Goal: Information Seeking & Learning: Find specific fact

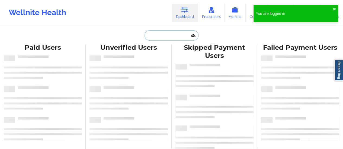
click at [164, 40] on input "text" at bounding box center [171, 35] width 54 height 10
paste input "[EMAIL_ADDRESS][DOMAIN_NAME]"
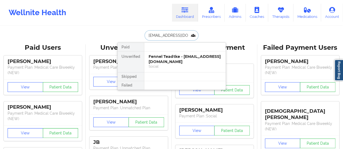
type input "[EMAIL_ADDRESS][DOMAIN_NAME]"
click at [192, 62] on div "Fennel Teadtke - [EMAIL_ADDRESS][DOMAIN_NAME]" at bounding box center [184, 59] width 73 height 10
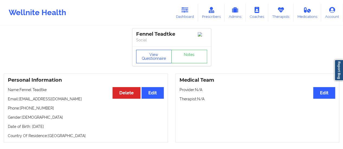
click at [153, 55] on button "View Questionnaire" at bounding box center [154, 57] width 36 height 14
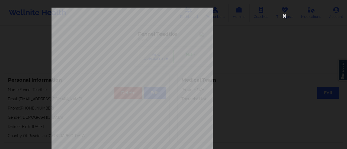
scroll to position [109, 0]
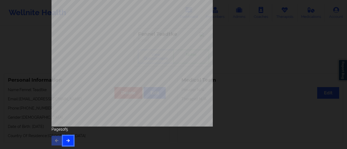
click at [66, 141] on icon "button" at bounding box center [68, 140] width 5 height 3
click at [63, 141] on button "button" at bounding box center [68, 141] width 11 height 10
click at [64, 138] on button "button" at bounding box center [68, 141] width 11 height 10
click at [51, 142] on button "button" at bounding box center [56, 141] width 11 height 10
click at [54, 141] on icon "button" at bounding box center [56, 140] width 5 height 3
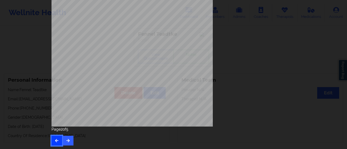
click at [53, 144] on button "button" at bounding box center [56, 141] width 11 height 10
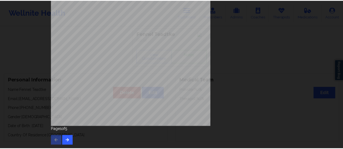
scroll to position [0, 0]
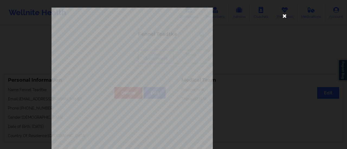
click at [284, 14] on icon at bounding box center [284, 15] width 9 height 9
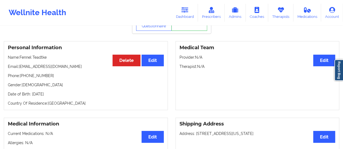
scroll to position [31, 0]
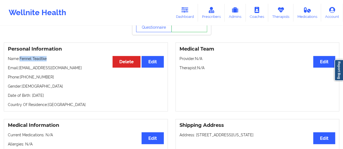
drag, startPoint x: 20, startPoint y: 60, endPoint x: 63, endPoint y: 60, distance: 43.1
click at [63, 60] on p "Name: [PERSON_NAME]" at bounding box center [86, 58] width 156 height 5
copy p "Fennel Teadtke"
click at [184, 12] on icon at bounding box center [184, 10] width 7 height 6
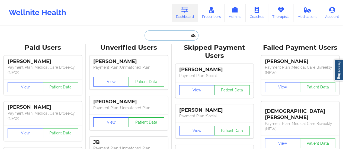
click at [166, 34] on input "text" at bounding box center [171, 35] width 54 height 10
paste input "[PERSON_NAME]"
type input "[PERSON_NAME]"
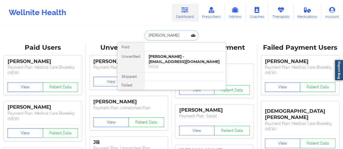
click at [154, 61] on div "[PERSON_NAME] - [EMAIL_ADDRESS][DOMAIN_NAME]" at bounding box center [184, 59] width 73 height 10
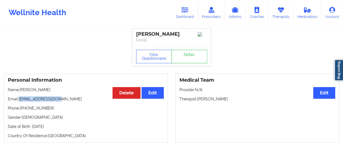
drag, startPoint x: 20, startPoint y: 100, endPoint x: 76, endPoint y: 101, distance: 56.3
click at [76, 101] on p "Email: [EMAIL_ADDRESS][DOMAIN_NAME]" at bounding box center [86, 98] width 156 height 5
copy p "[EMAIL_ADDRESS][DOMAIN_NAME]"
drag, startPoint x: 20, startPoint y: 93, endPoint x: 57, endPoint y: 88, distance: 36.9
click at [57, 88] on div "Personal Information Edit Delete Name: [PERSON_NAME] Email: [EMAIL_ADDRESS][DOM…" at bounding box center [86, 108] width 164 height 69
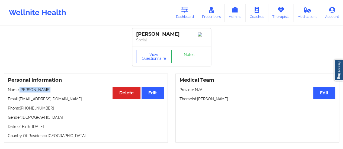
copy p "[PERSON_NAME]"
click at [150, 59] on button "View Questionnaire" at bounding box center [154, 57] width 36 height 14
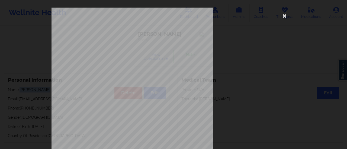
scroll to position [109, 0]
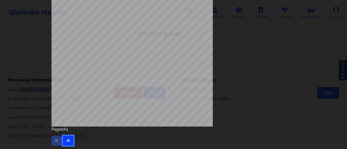
click at [66, 144] on button "button" at bounding box center [68, 141] width 11 height 10
click at [68, 141] on icon "button" at bounding box center [68, 140] width 5 height 3
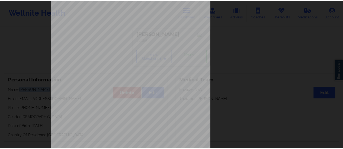
scroll to position [9, 0]
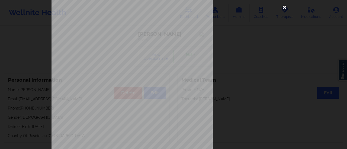
click at [282, 5] on icon at bounding box center [284, 7] width 9 height 9
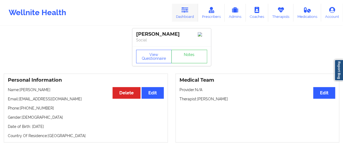
click at [195, 15] on link "Dashboard" at bounding box center [185, 13] width 26 height 18
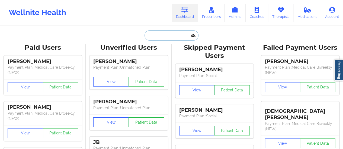
click at [169, 33] on input "text" at bounding box center [171, 35] width 54 height 10
paste input "[PERSON_NAME] [PERSON_NAME]"
type input "[PERSON_NAME] [PERSON_NAME]"
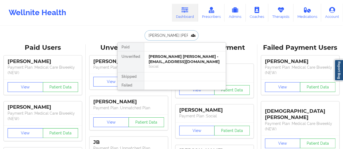
click at [171, 63] on div "[PERSON_NAME] [PERSON_NAME] - [EMAIL_ADDRESS][DOMAIN_NAME]" at bounding box center [184, 59] width 73 height 10
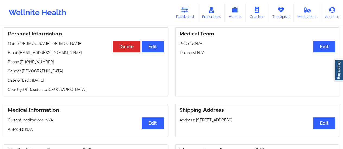
scroll to position [48, 0]
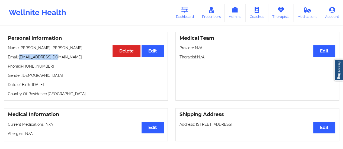
drag, startPoint x: 19, startPoint y: 52, endPoint x: 65, endPoint y: 50, distance: 46.6
click at [65, 54] on p "Email: [EMAIL_ADDRESS][DOMAIN_NAME]" at bounding box center [86, 56] width 156 height 5
copy p "[EMAIL_ADDRESS][DOMAIN_NAME]"
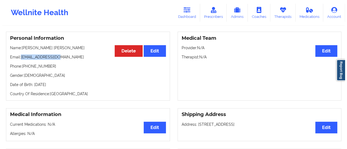
scroll to position [0, 0]
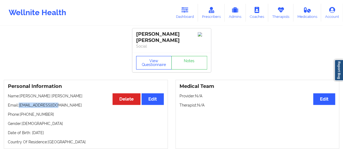
click at [157, 56] on button "View Questionnaire" at bounding box center [154, 63] width 36 height 14
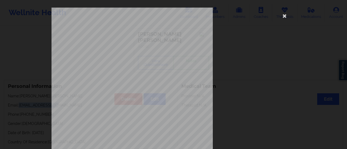
scroll to position [109, 0]
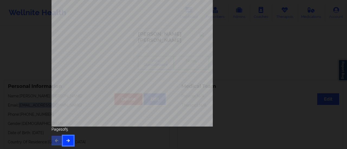
click at [72, 144] on button "button" at bounding box center [68, 141] width 11 height 10
click at [66, 141] on icon "button" at bounding box center [68, 140] width 5 height 3
click at [68, 141] on icon "button" at bounding box center [68, 140] width 5 height 3
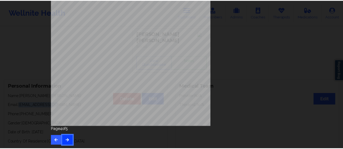
scroll to position [0, 0]
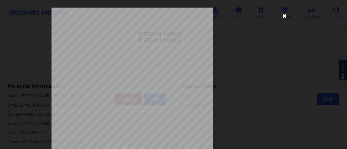
click at [287, 18] on icon at bounding box center [284, 15] width 9 height 9
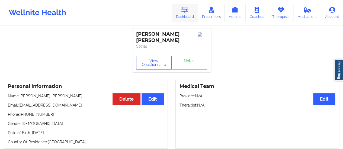
click at [183, 14] on link "Dashboard" at bounding box center [185, 13] width 26 height 18
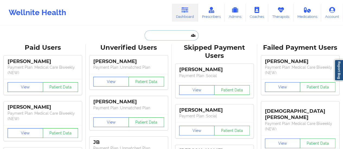
click at [172, 35] on input "text" at bounding box center [171, 35] width 54 height 10
paste input "[PERSON_NAME]"
type input "[PERSON_NAME]"
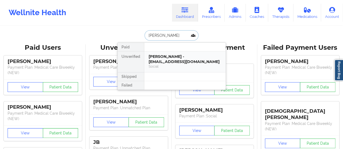
click at [172, 60] on div "[PERSON_NAME] - [EMAIL_ADDRESS][DOMAIN_NAME]" at bounding box center [184, 59] width 73 height 10
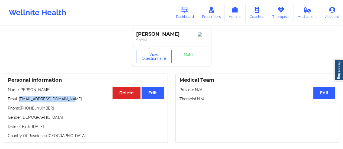
drag, startPoint x: 19, startPoint y: 101, endPoint x: 78, endPoint y: 101, distance: 58.8
click at [78, 101] on p "Email: [EMAIL_ADDRESS][DOMAIN_NAME]" at bounding box center [86, 98] width 156 height 5
copy p "[EMAIL_ADDRESS][DOMAIN_NAME]"
drag, startPoint x: 21, startPoint y: 111, endPoint x: 60, endPoint y: 106, distance: 39.4
click at [60, 106] on div "Personal Information Edit Delete Name: [PERSON_NAME] Email: [EMAIL_ADDRESS][DOM…" at bounding box center [86, 108] width 164 height 69
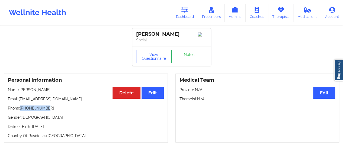
copy p "[PHONE_NUMBER]"
click at [145, 60] on button "View Questionnaire" at bounding box center [154, 57] width 36 height 14
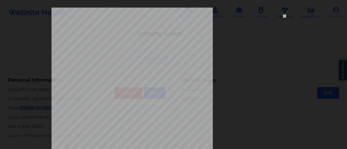
scroll to position [109, 0]
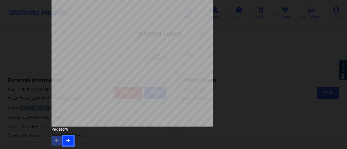
click at [66, 142] on icon "button" at bounding box center [68, 140] width 5 height 3
click at [69, 141] on button "button" at bounding box center [68, 141] width 11 height 10
click at [66, 140] on icon "button" at bounding box center [68, 140] width 5 height 3
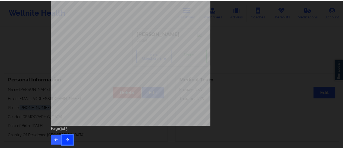
scroll to position [0, 0]
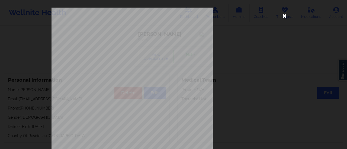
click at [282, 18] on icon at bounding box center [284, 15] width 9 height 9
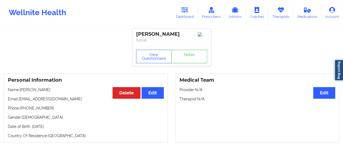
click at [118, 86] on div "Personal Information Edit Delete Name: [PERSON_NAME] Email: [EMAIL_ADDRESS][DOM…" at bounding box center [86, 108] width 164 height 69
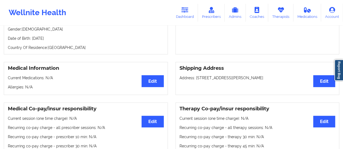
scroll to position [34, 0]
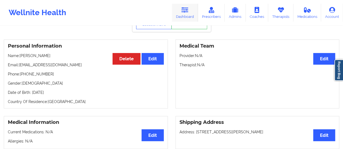
click at [187, 10] on icon at bounding box center [184, 10] width 7 height 6
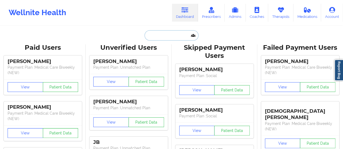
click at [164, 35] on input "text" at bounding box center [171, 35] width 54 height 10
paste input "[PERSON_NAME]"
type input "[PERSON_NAME]"
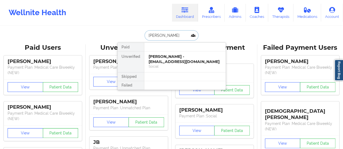
click at [167, 57] on div "[PERSON_NAME] - [EMAIL_ADDRESS][DOMAIN_NAME]" at bounding box center [184, 59] width 73 height 10
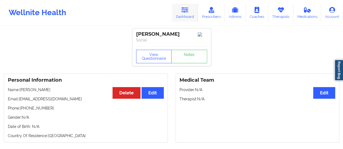
click at [185, 17] on link "Dashboard" at bounding box center [185, 13] width 26 height 18
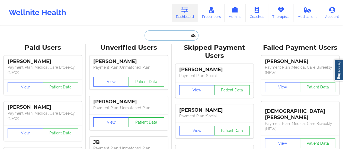
click at [172, 32] on input "text" at bounding box center [171, 35] width 54 height 10
paste input "[PERSON_NAME]"
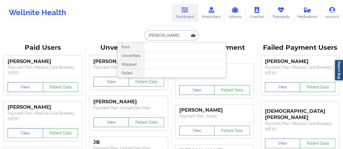
type input "[PERSON_NAME]"
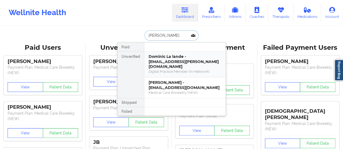
click at [170, 56] on div "Dominic La lande - [EMAIL_ADDRESS][PERSON_NAME][DOMAIN_NAME]" at bounding box center [184, 61] width 73 height 15
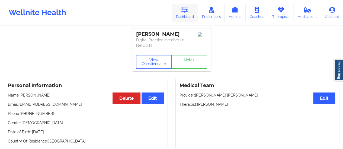
click at [188, 18] on link "Dashboard" at bounding box center [185, 13] width 26 height 18
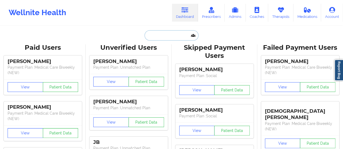
click at [171, 35] on input "text" at bounding box center [171, 35] width 54 height 10
paste input "[PERSON_NAME]"
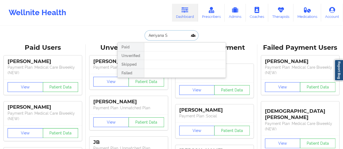
type input "Aeriyana"
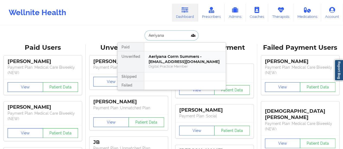
click at [179, 60] on div "Aeriyana Corrn Summers - [EMAIL_ADDRESS][DOMAIN_NAME]" at bounding box center [184, 59] width 73 height 10
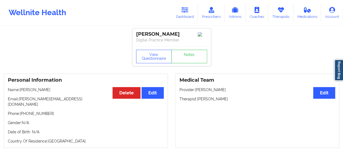
drag, startPoint x: 21, startPoint y: 95, endPoint x: 77, endPoint y: 91, distance: 56.2
click at [77, 91] on div "Personal Information Edit Delete Name: [PERSON_NAME] Email: [PERSON_NAME][EMAIL…" at bounding box center [86, 111] width 164 height 74
copy p "[PERSON_NAME]"
click at [178, 16] on link "Dashboard" at bounding box center [185, 13] width 26 height 18
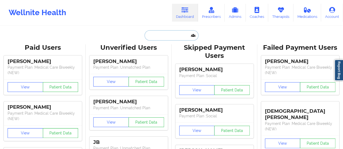
click at [180, 33] on input "text" at bounding box center [171, 35] width 54 height 10
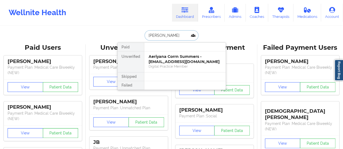
type input "[PERSON_NAME]"
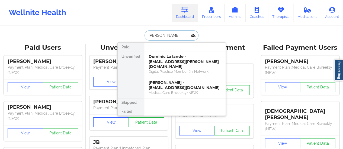
click at [166, 61] on div "Dominic La lande - [EMAIL_ADDRESS][PERSON_NAME][DOMAIN_NAME]" at bounding box center [184, 61] width 73 height 15
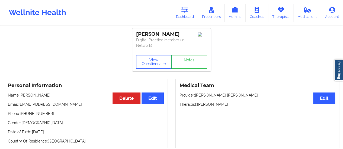
drag, startPoint x: 21, startPoint y: 96, endPoint x: 68, endPoint y: 96, distance: 47.1
click at [68, 96] on p "Name: [PERSON_NAME]" at bounding box center [86, 95] width 156 height 5
copy p "[PERSON_NAME]"
drag, startPoint x: 210, startPoint y: 104, endPoint x: 237, endPoint y: 104, distance: 26.5
click at [237, 104] on p "Therapist: [PERSON_NAME]" at bounding box center [257, 104] width 156 height 5
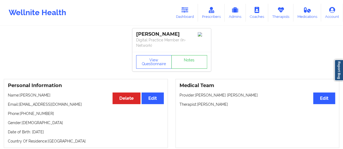
copy p "Swinnely"
click at [173, 13] on link "Dashboard" at bounding box center [185, 13] width 26 height 18
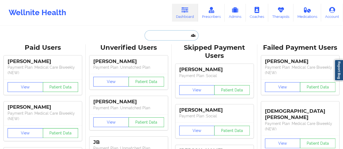
click at [179, 39] on input "text" at bounding box center [171, 35] width 54 height 10
paste input "[PERSON_NAME]"
type input "[PERSON_NAME]"
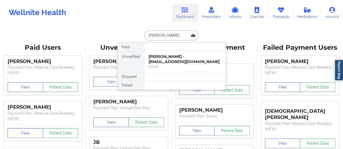
click at [162, 60] on div "[PERSON_NAME] - [EMAIL_ADDRESS][DOMAIN_NAME]" at bounding box center [184, 59] width 73 height 10
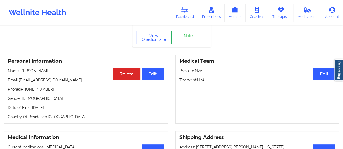
scroll to position [26, 0]
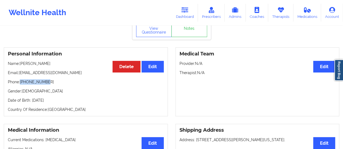
drag, startPoint x: 46, startPoint y: 83, endPoint x: 21, endPoint y: 82, distance: 25.5
click at [21, 82] on p "Phone: [PHONE_NUMBER]" at bounding box center [86, 81] width 156 height 5
copy p "[PHONE_NUMBER]"
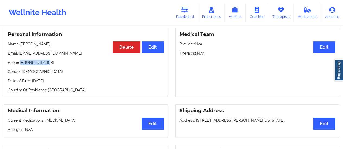
scroll to position [40, 0]
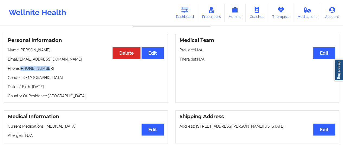
drag, startPoint x: 34, startPoint y: 50, endPoint x: 64, endPoint y: 50, distance: 30.1
click at [64, 50] on p "Name: [PERSON_NAME]" at bounding box center [86, 49] width 156 height 5
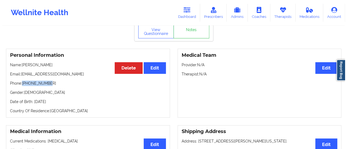
scroll to position [0, 0]
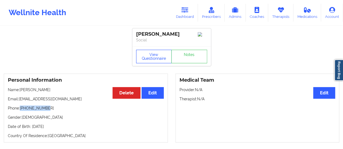
click at [158, 60] on button "View Questionnaire" at bounding box center [154, 57] width 36 height 14
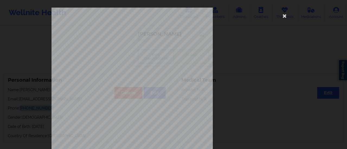
scroll to position [109, 0]
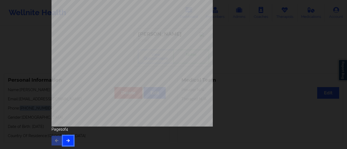
click at [67, 145] on button "button" at bounding box center [68, 141] width 11 height 10
click at [67, 139] on icon "button" at bounding box center [68, 140] width 5 height 3
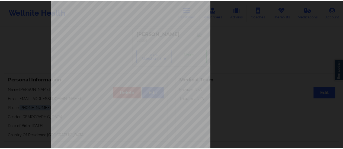
scroll to position [0, 0]
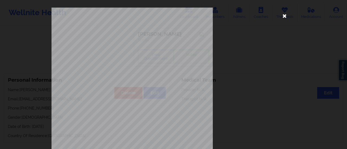
click at [283, 18] on icon at bounding box center [284, 15] width 9 height 9
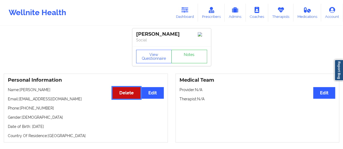
click at [125, 95] on button "Delete" at bounding box center [126, 93] width 28 height 12
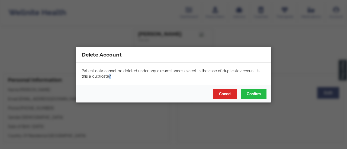
click at [125, 95] on div "Cancel Confirm" at bounding box center [173, 94] width 195 height 18
click at [225, 97] on button "Cancel" at bounding box center [225, 94] width 24 height 10
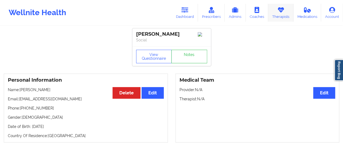
click at [280, 16] on link "Therapists" at bounding box center [280, 13] width 25 height 18
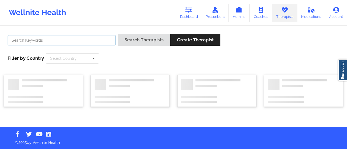
click at [103, 40] on input "text" at bounding box center [62, 40] width 108 height 10
paste input "[PERSON_NAME]"
click at [118, 34] on button "Search Therapists" at bounding box center [144, 40] width 53 height 12
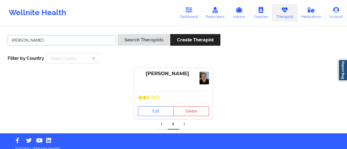
click at [83, 38] on input "[PERSON_NAME]\" at bounding box center [62, 40] width 108 height 10
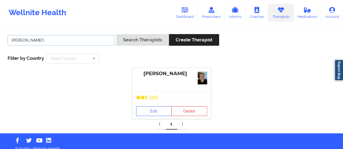
click at [85, 41] on input "[PERSON_NAME]\" at bounding box center [61, 40] width 107 height 10
type input "[PERSON_NAME]"
click at [147, 112] on link "Edit" at bounding box center [154, 111] width 36 height 10
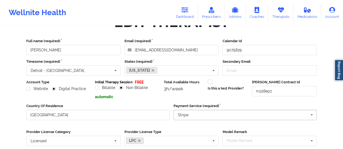
scroll to position [98, 0]
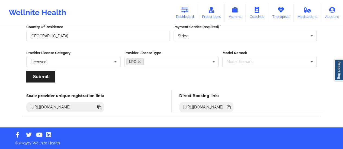
click at [230, 108] on icon at bounding box center [229, 107] width 3 height 3
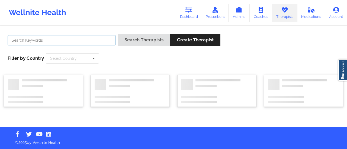
click at [84, 44] on input "text" at bounding box center [62, 40] width 108 height 10
paste input "[PERSON_NAME]"
type input "[PERSON_NAME]"
click at [118, 34] on button "Search Therapists" at bounding box center [144, 40] width 53 height 12
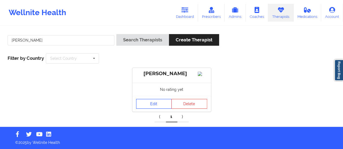
click at [147, 109] on link "Edit" at bounding box center [154, 104] width 36 height 10
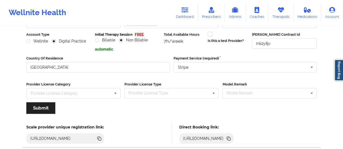
scroll to position [98, 0]
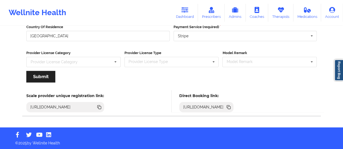
click at [231, 104] on icon at bounding box center [228, 107] width 6 height 6
click at [183, 22] on div "Wellnite Health Dashboard Prescribers Admins Coaches Therapists Medications Acc…" at bounding box center [171, 13] width 343 height 22
click at [183, 9] on icon at bounding box center [184, 10] width 7 height 6
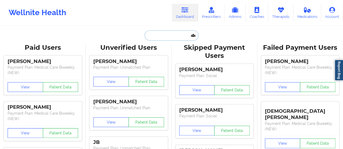
click at [165, 34] on input "text" at bounding box center [171, 35] width 54 height 10
paste input "Mammy [PERSON_NAME]"
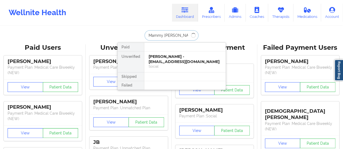
type input "Mammy [PERSON_NAME]"
click at [172, 57] on div "Mammy [PERSON_NAME] - [EMAIL_ADDRESS][DOMAIN_NAME]" at bounding box center [184, 59] width 73 height 10
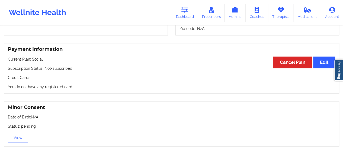
scroll to position [280, 0]
click at [177, 6] on link "Dashboard" at bounding box center [185, 13] width 26 height 18
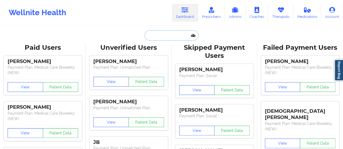
click at [175, 35] on input "text" at bounding box center [171, 35] width 54 height 10
paste input "[PERSON_NAME]"
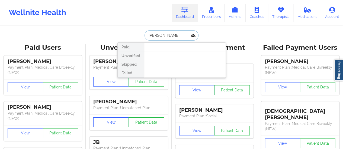
click at [182, 36] on input "[PERSON_NAME]" at bounding box center [171, 35] width 54 height 10
paste input "[PERSON_NAME]"
click at [162, 34] on input "[PERSON_NAME]" at bounding box center [171, 35] width 54 height 10
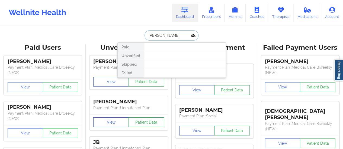
click at [162, 34] on input "[PERSON_NAME]" at bounding box center [171, 35] width 54 height 10
paste input "Mammy [PERSON_NAME]"
type input "Mammy [PERSON_NAME]"
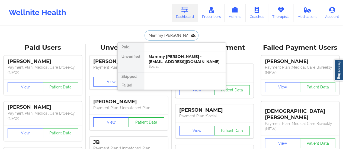
click at [166, 56] on div "Mammy [PERSON_NAME] - [EMAIL_ADDRESS][DOMAIN_NAME]" at bounding box center [184, 59] width 73 height 10
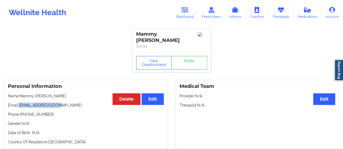
drag, startPoint x: 19, startPoint y: 100, endPoint x: 101, endPoint y: 95, distance: 82.5
click at [101, 95] on div "Personal Information Edit Delete Name: Mammy [PERSON_NAME] Email: [EMAIL_ADDRES…" at bounding box center [86, 114] width 164 height 69
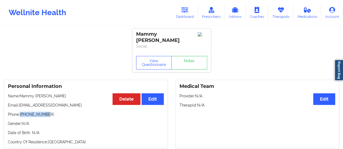
drag, startPoint x: 21, startPoint y: 109, endPoint x: 64, endPoint y: 107, distance: 44.0
click at [64, 107] on div "Personal Information Edit Delete Name: Mammy [PERSON_NAME] Email: [EMAIL_ADDRES…" at bounding box center [86, 114] width 164 height 69
click at [180, 11] on link "Dashboard" at bounding box center [185, 13] width 26 height 18
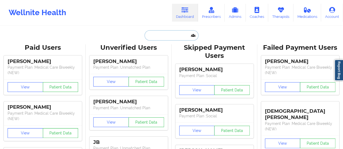
click at [181, 39] on input "text" at bounding box center [171, 35] width 54 height 10
paste input "[PERSON_NAME]"
type input "[PERSON_NAME]"
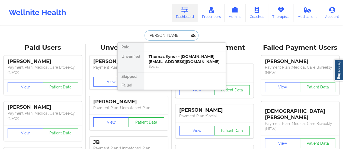
click at [165, 54] on div "Thomas Kynor - [DOMAIN_NAME][EMAIL_ADDRESS][DOMAIN_NAME]" at bounding box center [184, 59] width 73 height 10
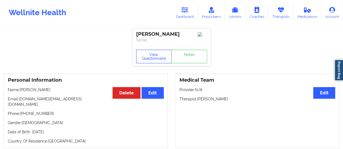
click at [141, 60] on button "View Questionnaire" at bounding box center [154, 57] width 36 height 14
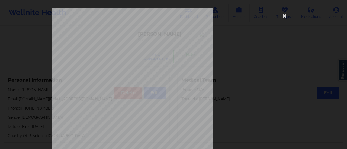
scroll to position [109, 0]
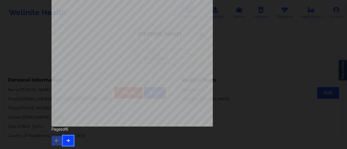
click at [71, 141] on button "button" at bounding box center [68, 141] width 11 height 10
click at [67, 141] on icon "button" at bounding box center [68, 140] width 5 height 3
click at [69, 142] on button "button" at bounding box center [68, 141] width 11 height 10
click at [67, 140] on icon "button" at bounding box center [68, 140] width 5 height 3
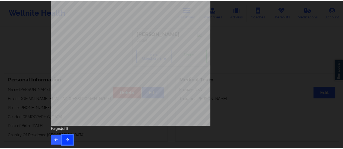
scroll to position [0, 0]
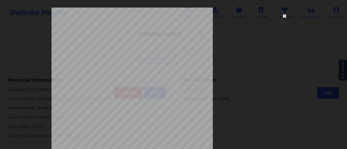
click at [282, 17] on icon at bounding box center [284, 15] width 9 height 9
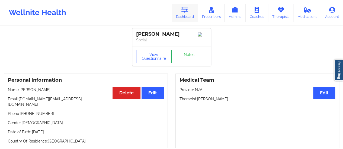
click at [183, 18] on link "Dashboard" at bounding box center [185, 13] width 26 height 18
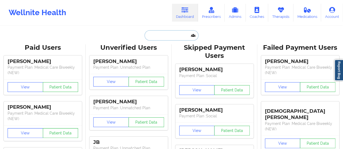
drag, startPoint x: 183, startPoint y: 18, endPoint x: 170, endPoint y: 37, distance: 23.3
click at [170, 37] on input "text" at bounding box center [171, 35] width 54 height 10
paste input "[PERSON_NAME]"
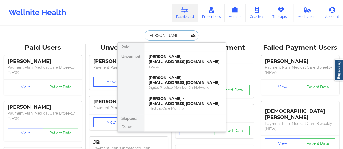
click at [168, 40] on input "[PERSON_NAME]" at bounding box center [171, 35] width 54 height 10
paste input "[EMAIL_ADDRESS][DOMAIN_NAME]"
type input "[EMAIL_ADDRESS][DOMAIN_NAME]"
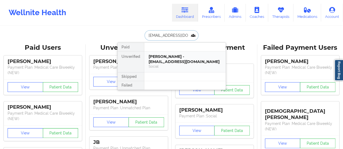
click at [167, 62] on div "[PERSON_NAME] - [EMAIL_ADDRESS][DOMAIN_NAME]" at bounding box center [184, 59] width 73 height 10
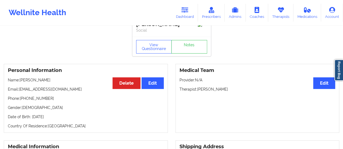
scroll to position [10, 0]
drag, startPoint x: 22, startPoint y: 99, endPoint x: 66, endPoint y: 102, distance: 44.3
click at [66, 101] on p "Phone: [PHONE_NUMBER]" at bounding box center [86, 98] width 156 height 5
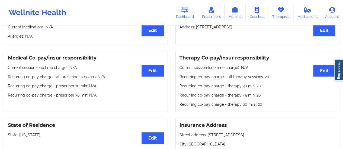
scroll to position [0, 0]
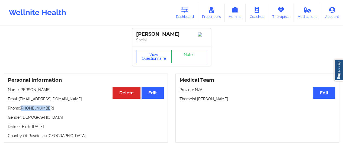
click at [151, 61] on button "View Questionnaire" at bounding box center [154, 57] width 36 height 14
